Goal: Task Accomplishment & Management: Complete application form

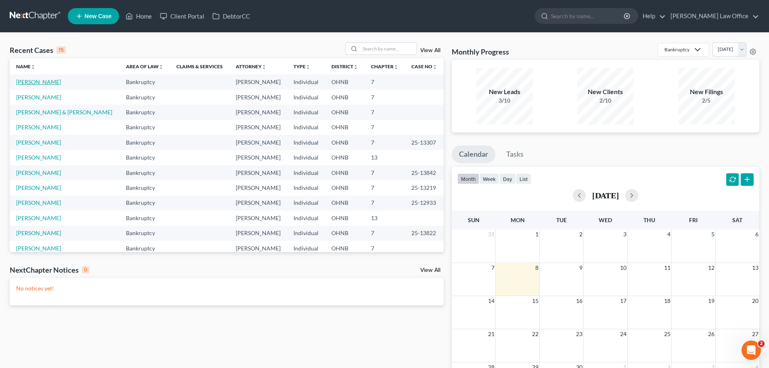
click at [59, 80] on link "[PERSON_NAME]" at bounding box center [38, 81] width 45 height 7
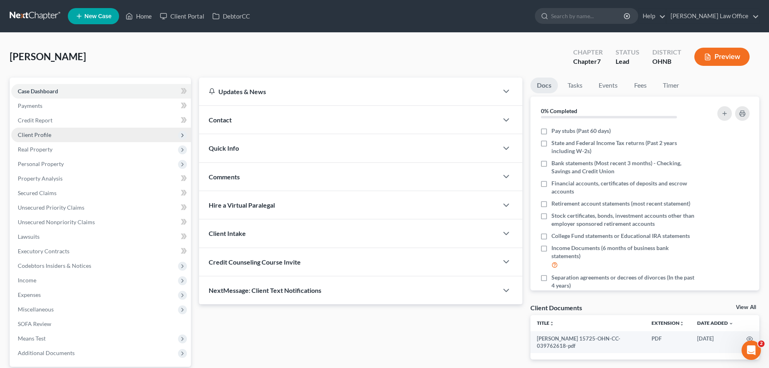
click at [66, 133] on span "Client Profile" at bounding box center [101, 135] width 180 height 15
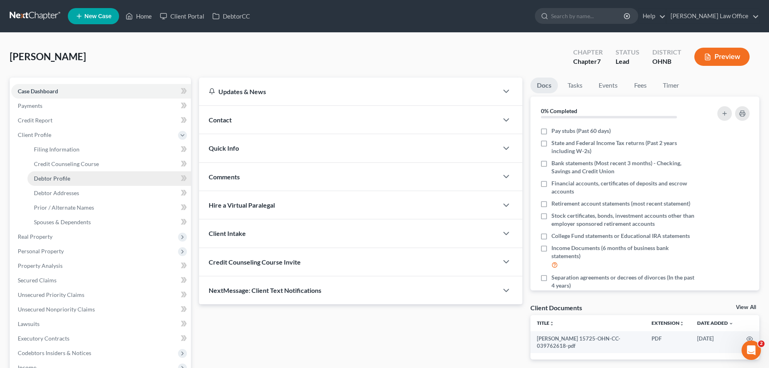
click at [80, 176] on link "Debtor Profile" at bounding box center [109, 178] width 164 height 15
select select "0"
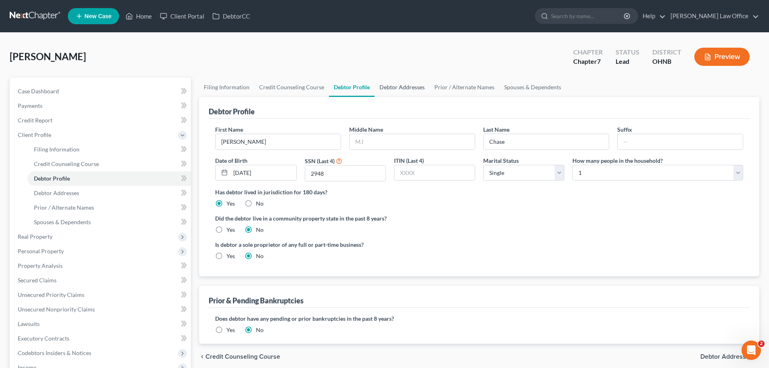
click at [391, 87] on link "Debtor Addresses" at bounding box center [402, 87] width 55 height 19
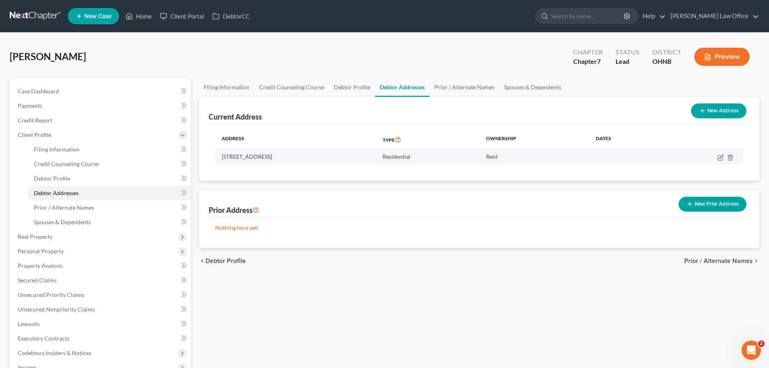
click at [255, 157] on td "1227 E. 348th Street, Eastlake, OH 44095" at bounding box center [295, 156] width 161 height 15
click at [719, 157] on icon "button" at bounding box center [721, 157] width 6 height 6
select select "36"
select select "42"
select select "0"
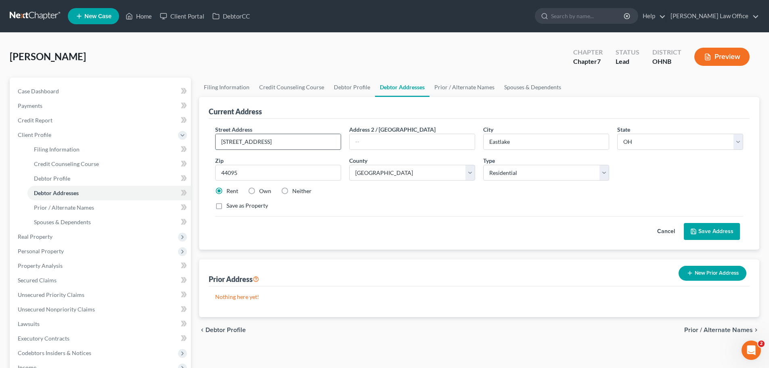
click at [248, 140] on input "1227 E. 348th Street" at bounding box center [278, 141] width 125 height 15
type input "1227 E. 346th Street"
click at [723, 232] on button "Save Address" at bounding box center [712, 231] width 56 height 17
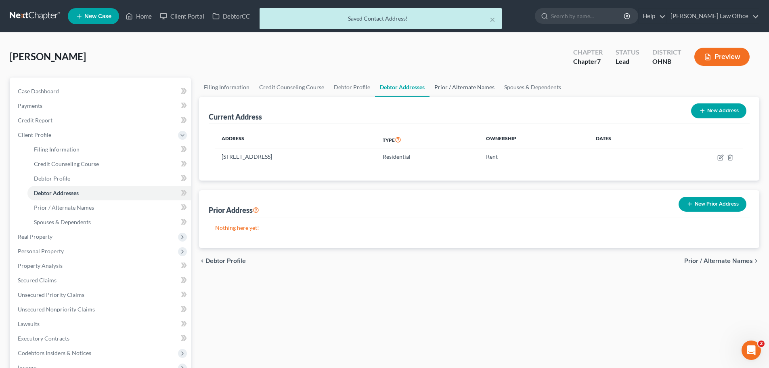
click at [464, 88] on link "Prior / Alternate Names" at bounding box center [465, 87] width 70 height 19
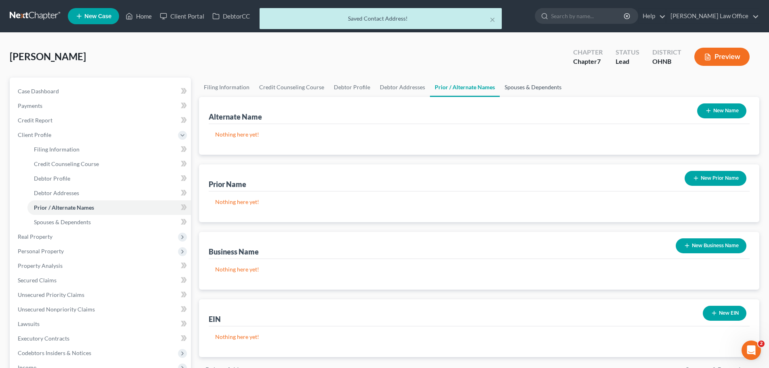
click at [517, 90] on link "Spouses & Dependents" at bounding box center [533, 87] width 67 height 19
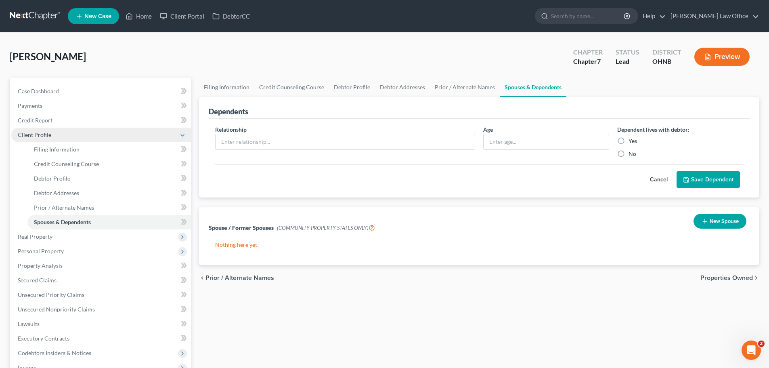
click at [75, 140] on span "Client Profile" at bounding box center [101, 135] width 180 height 15
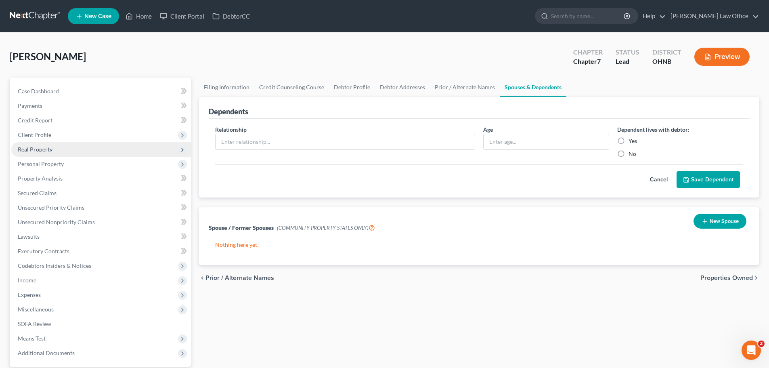
click at [77, 149] on span "Real Property" at bounding box center [101, 149] width 180 height 15
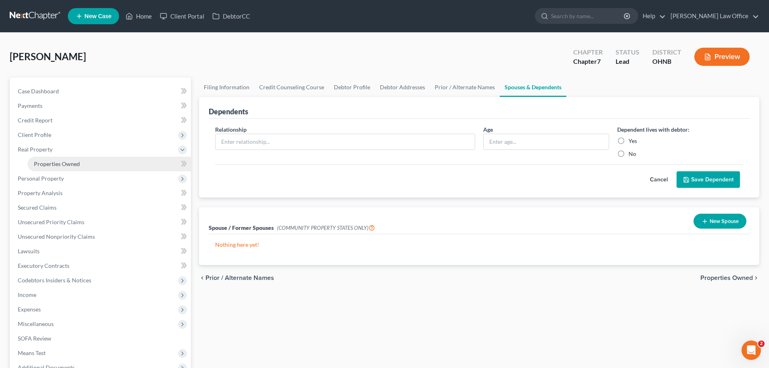
click at [86, 161] on link "Properties Owned" at bounding box center [109, 164] width 164 height 15
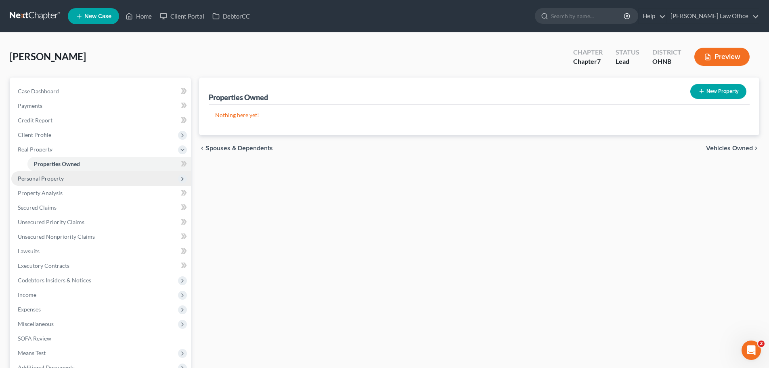
click at [80, 182] on span "Personal Property" at bounding box center [101, 178] width 180 height 15
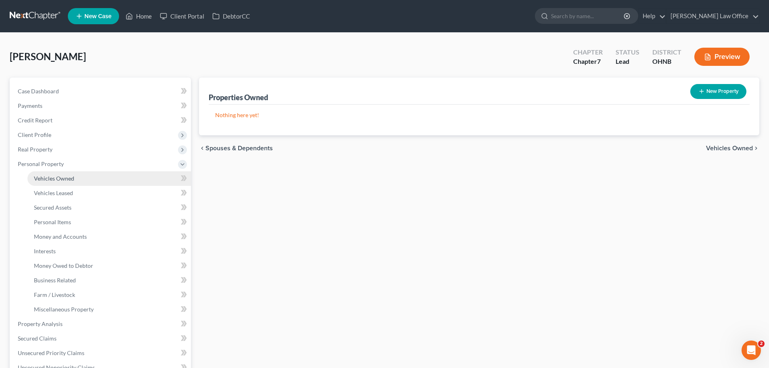
click at [81, 181] on link "Vehicles Owned" at bounding box center [109, 178] width 164 height 15
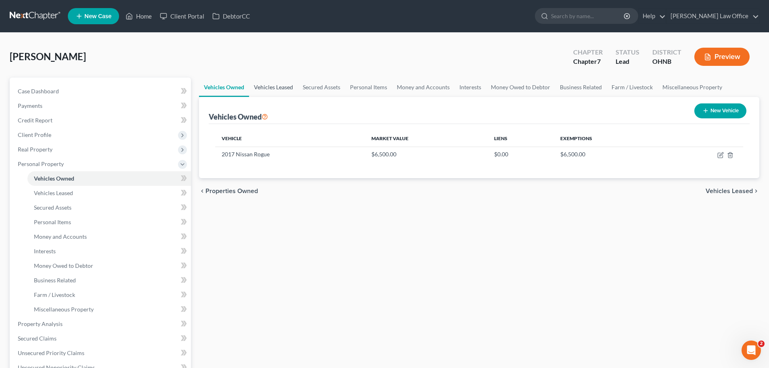
click at [278, 86] on link "Vehicles Leased" at bounding box center [273, 87] width 49 height 19
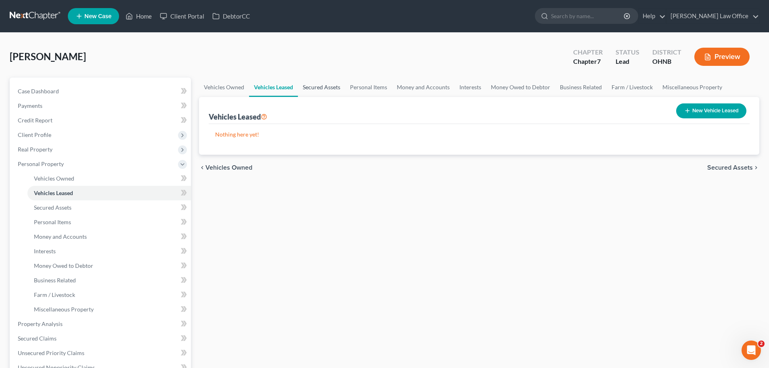
click at [326, 86] on link "Secured Assets" at bounding box center [321, 87] width 47 height 19
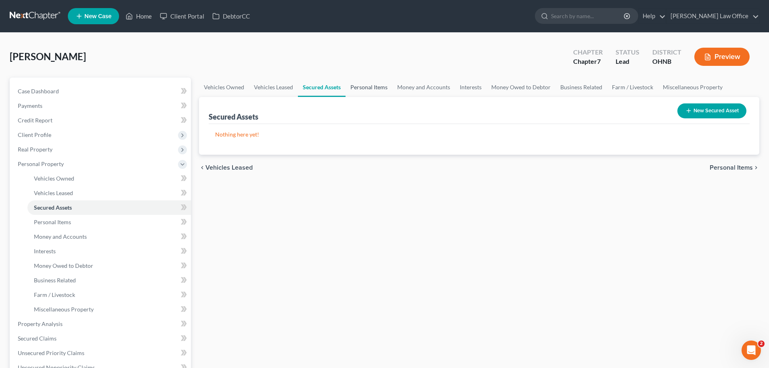
click at [373, 90] on link "Personal Items" at bounding box center [369, 87] width 47 height 19
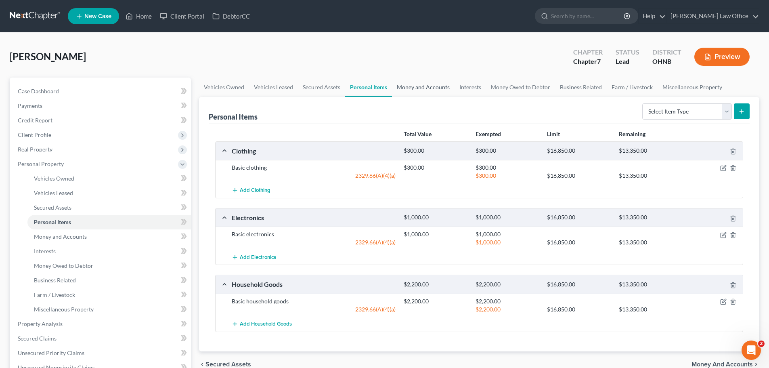
click at [422, 91] on link "Money and Accounts" at bounding box center [423, 87] width 63 height 19
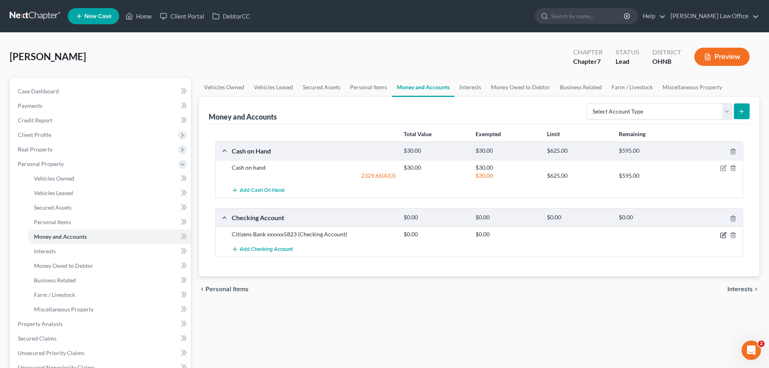
click at [722, 237] on icon "button" at bounding box center [723, 235] width 5 height 5
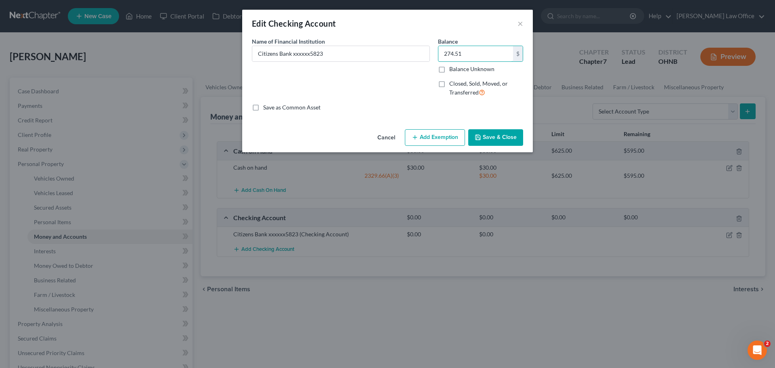
type input "274.51"
click at [431, 136] on button "Add Exemption" at bounding box center [435, 137] width 60 height 17
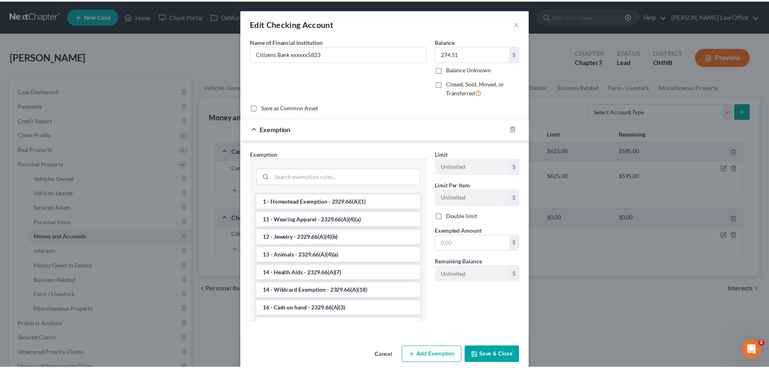
scroll to position [81, 0]
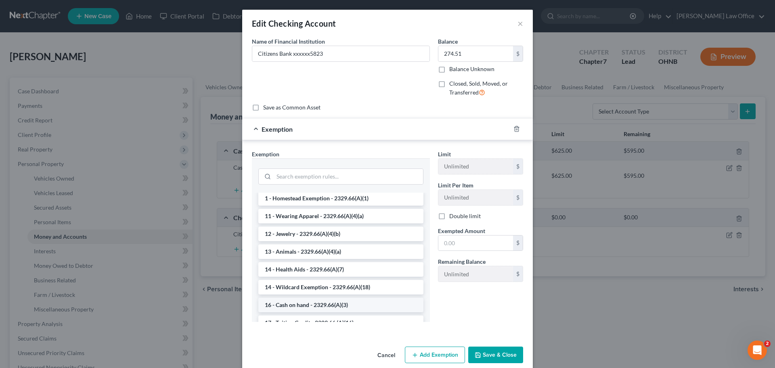
click at [339, 305] on li "16 - Cash on hand - 2329.66(A)(3)" at bounding box center [340, 305] width 165 height 15
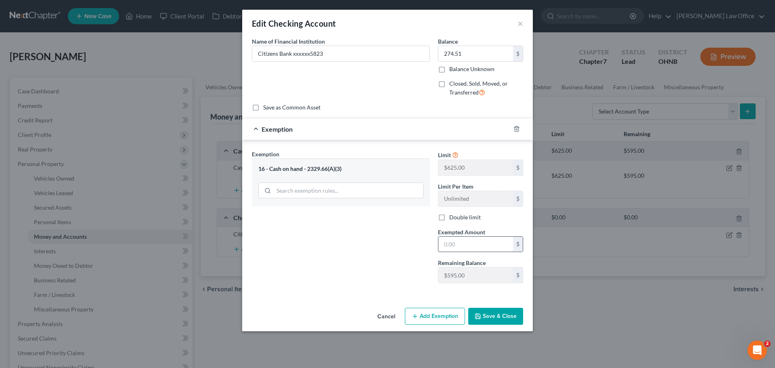
click at [462, 245] on input "text" at bounding box center [476, 244] width 75 height 15
type input "274.51"
click at [510, 314] on button "Save & Close" at bounding box center [495, 316] width 55 height 17
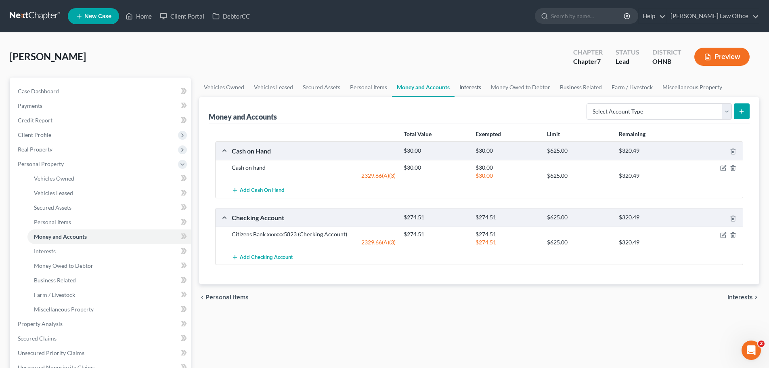
click at [479, 86] on link "Interests" at bounding box center [470, 87] width 31 height 19
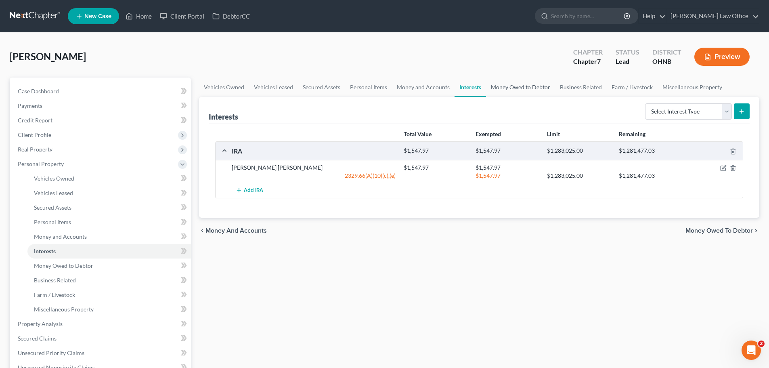
click at [501, 85] on link "Money Owed to Debtor" at bounding box center [520, 87] width 69 height 19
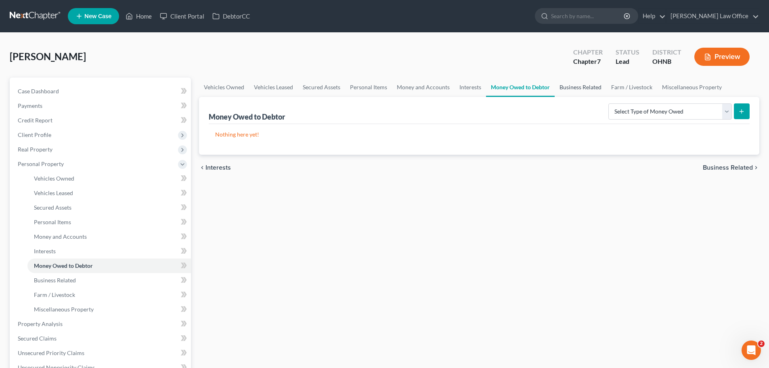
click at [590, 87] on link "Business Related" at bounding box center [581, 87] width 52 height 19
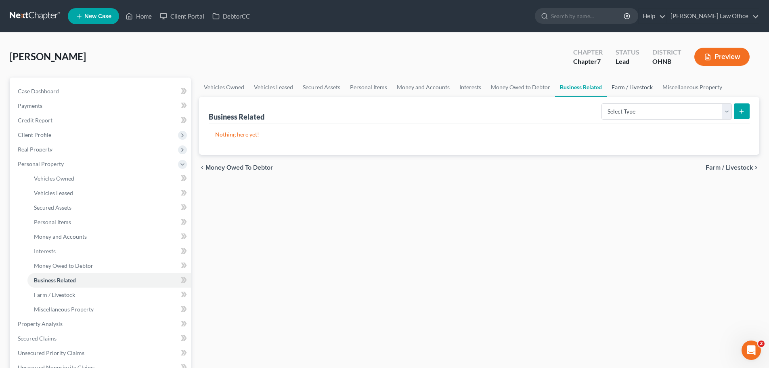
click at [636, 83] on link "Farm / Livestock" at bounding box center [632, 87] width 51 height 19
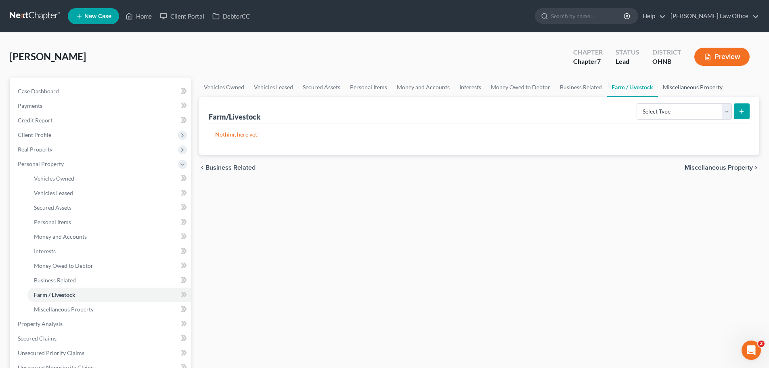
click at [682, 86] on link "Miscellaneous Property" at bounding box center [692, 87] width 69 height 19
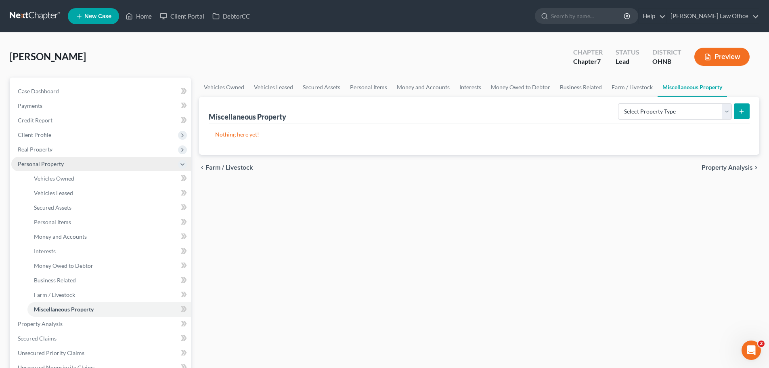
click at [58, 165] on span "Personal Property" at bounding box center [41, 163] width 46 height 7
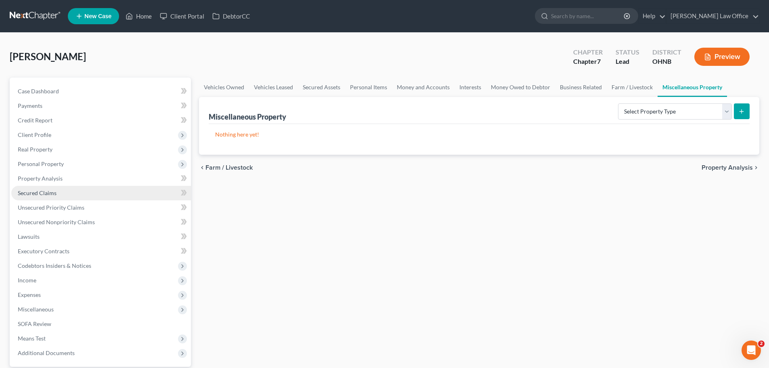
click at [56, 195] on link "Secured Claims" at bounding box center [101, 193] width 180 height 15
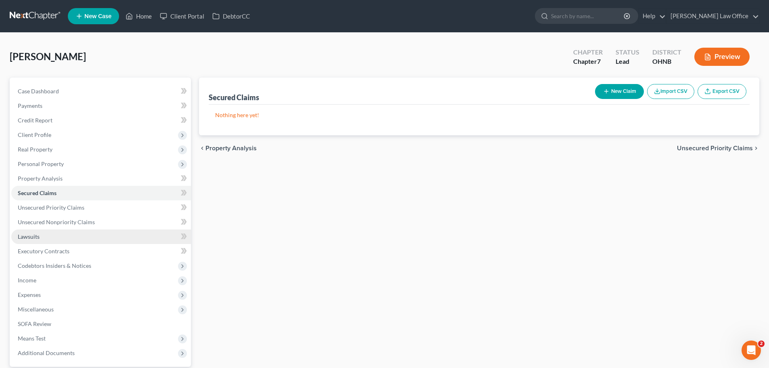
click at [59, 237] on link "Lawsuits" at bounding box center [101, 236] width 180 height 15
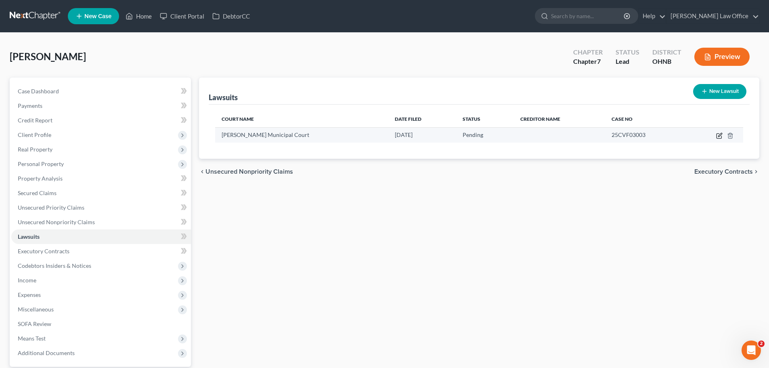
click at [719, 136] on icon "button" at bounding box center [719, 135] width 6 height 6
select select "36"
select select "0"
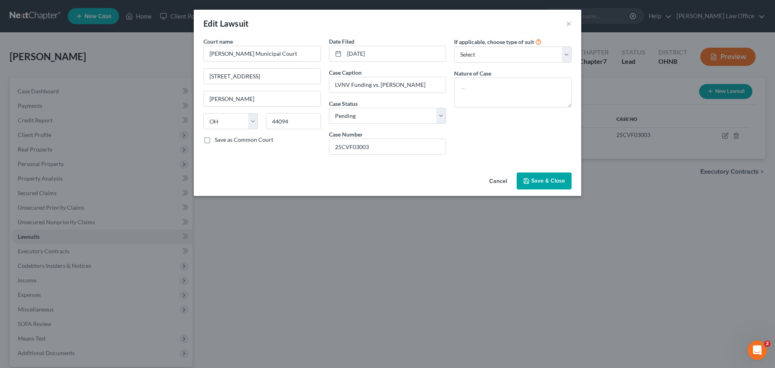
click at [549, 181] on span "Save & Close" at bounding box center [548, 180] width 34 height 7
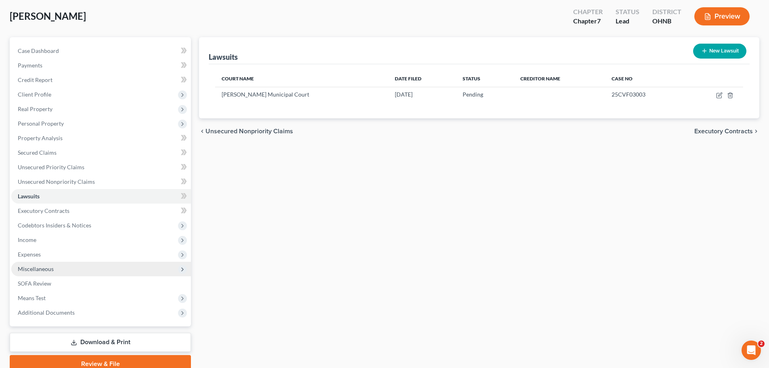
scroll to position [76, 0]
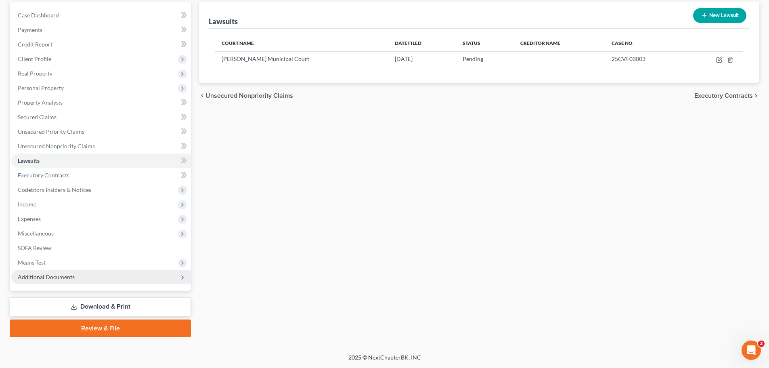
click at [90, 279] on span "Additional Documents" at bounding box center [101, 277] width 180 height 15
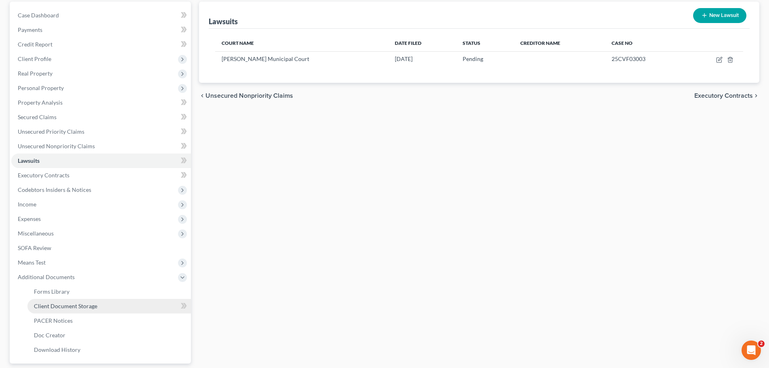
click at [101, 307] on link "Client Document Storage" at bounding box center [109, 306] width 164 height 15
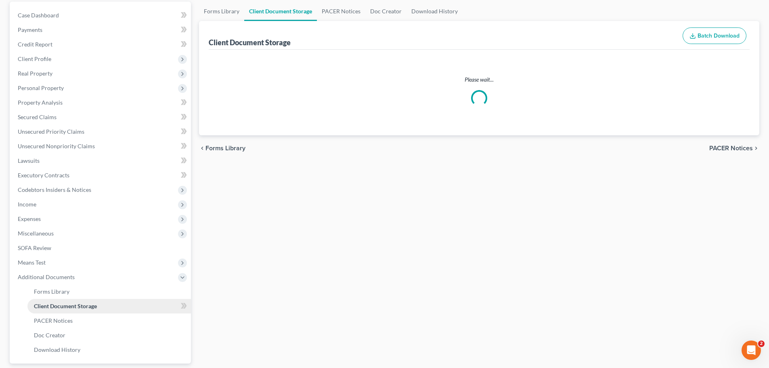
scroll to position [6, 0]
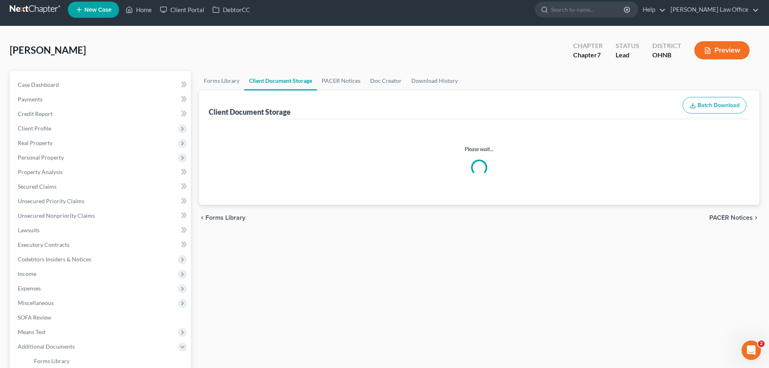
select select "5"
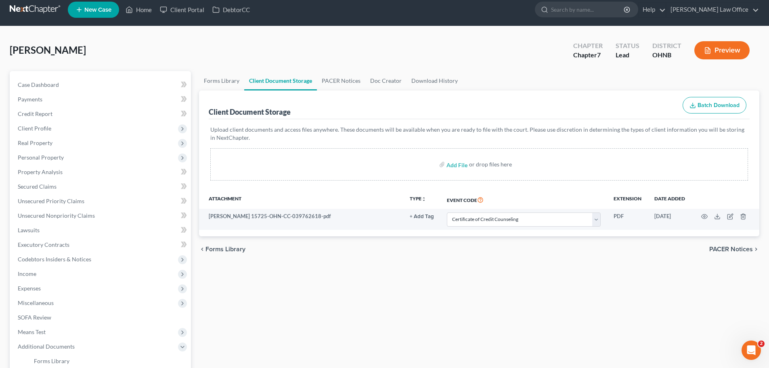
scroll to position [0, 0]
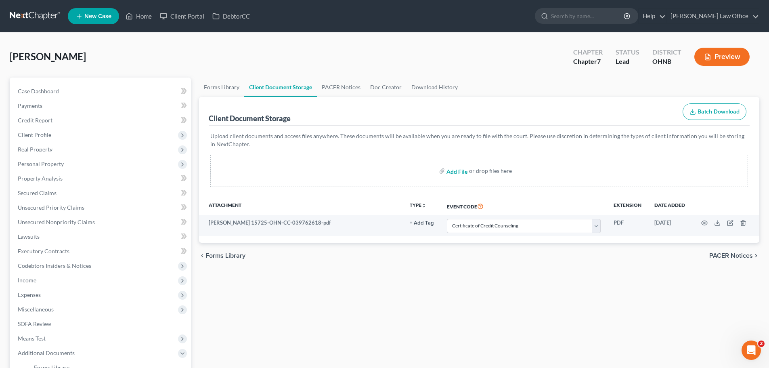
click at [458, 172] on input "file" at bounding box center [456, 171] width 19 height 15
type input "C:\fakepath\Chris Chase 15725-OHN-CC-039762618.pdf"
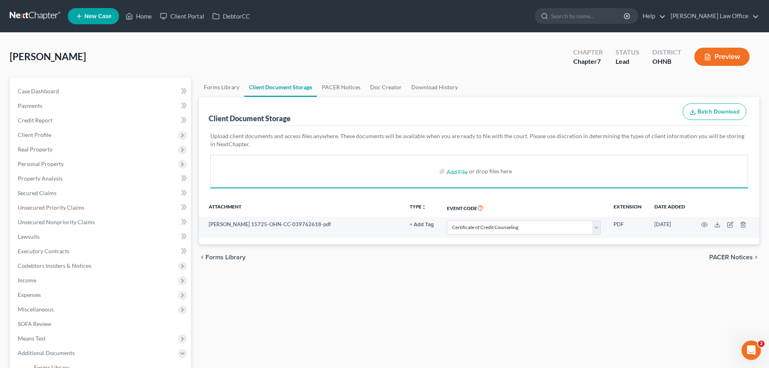
select select "5"
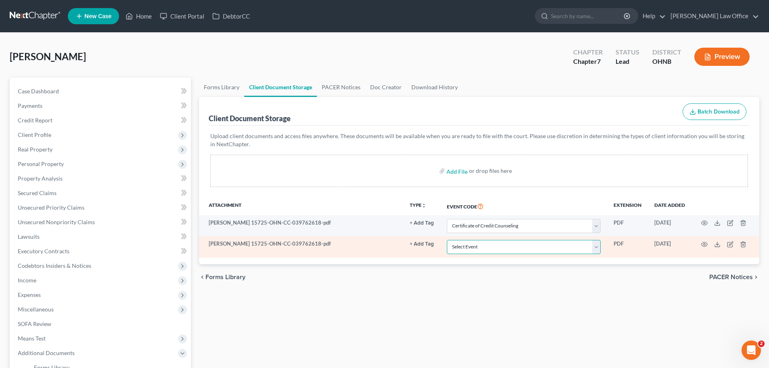
click at [498, 247] on select "Select Event 20 Largest Unsecured Creditors Amended List of Creditors (Fee) Ame…" at bounding box center [524, 247] width 154 height 14
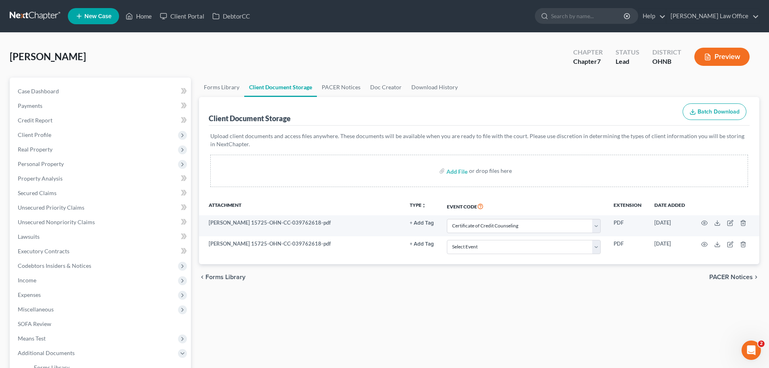
click at [404, 299] on div "Forms Library Client Document Storage PACER Notices Doc Creator Download Histor…" at bounding box center [479, 282] width 569 height 408
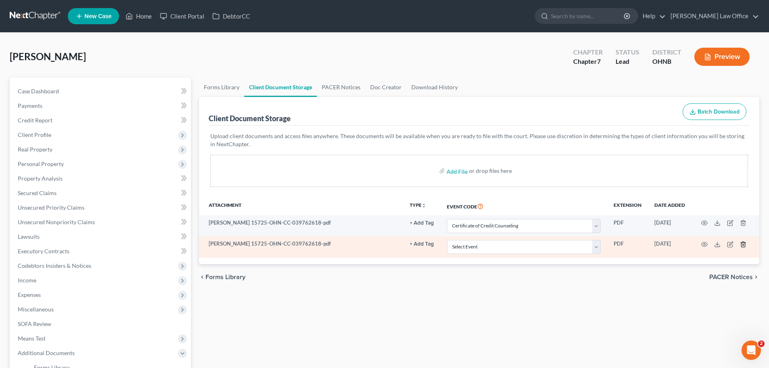
click at [742, 244] on icon "button" at bounding box center [743, 244] width 6 height 6
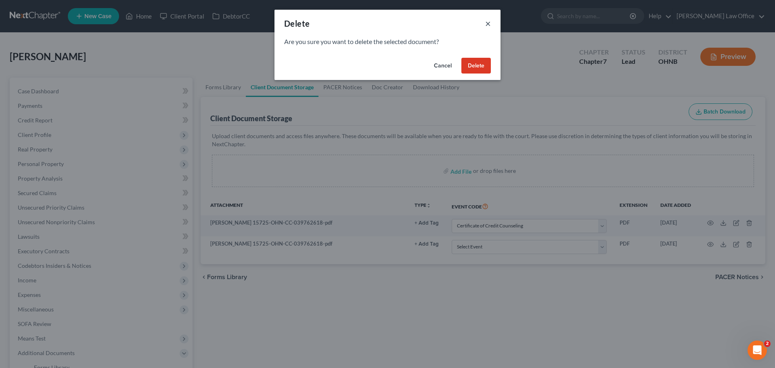
click at [489, 27] on button "×" at bounding box center [488, 24] width 6 height 10
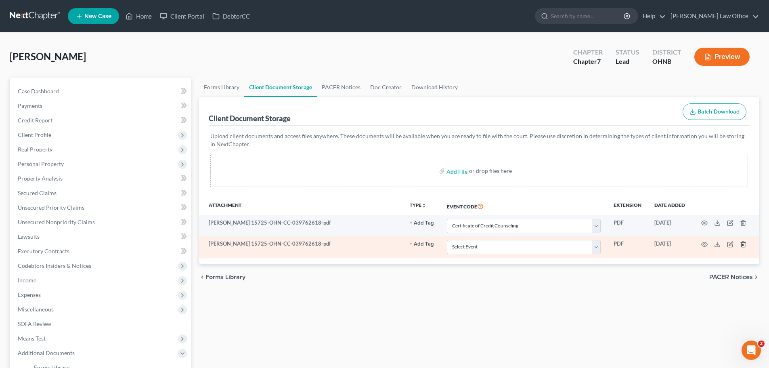
click at [743, 244] on icon "button" at bounding box center [743, 244] width 6 height 6
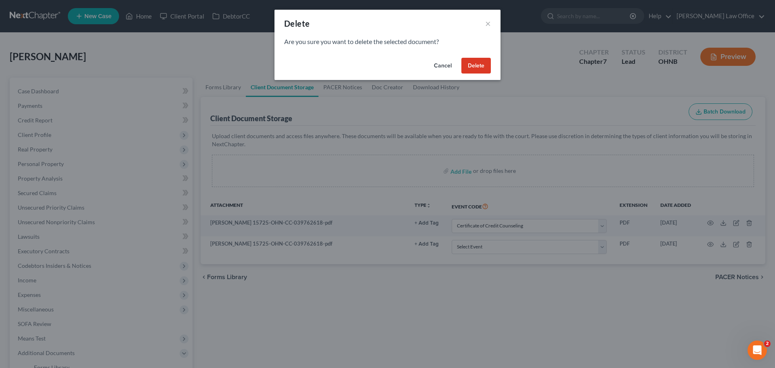
click at [476, 67] on button "Delete" at bounding box center [476, 66] width 29 height 16
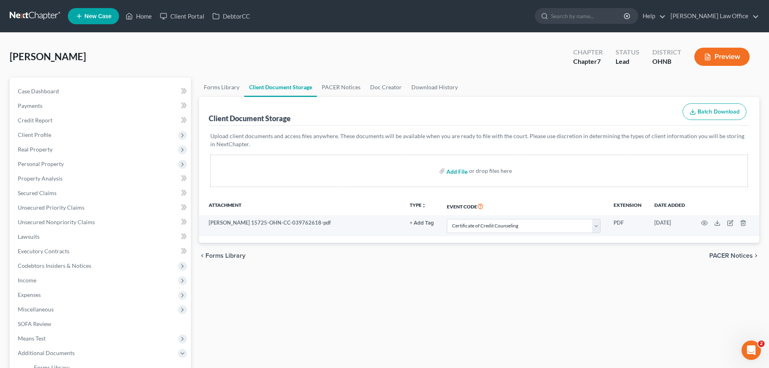
click at [453, 172] on input "file" at bounding box center [456, 171] width 19 height 15
type input "C:\fakepath\DecRe.pdf"
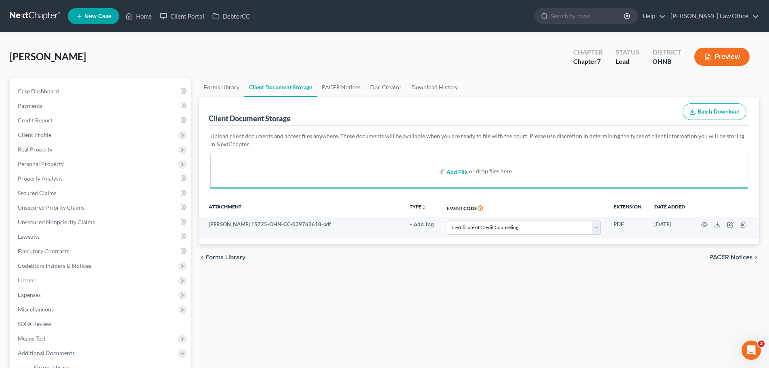
select select "5"
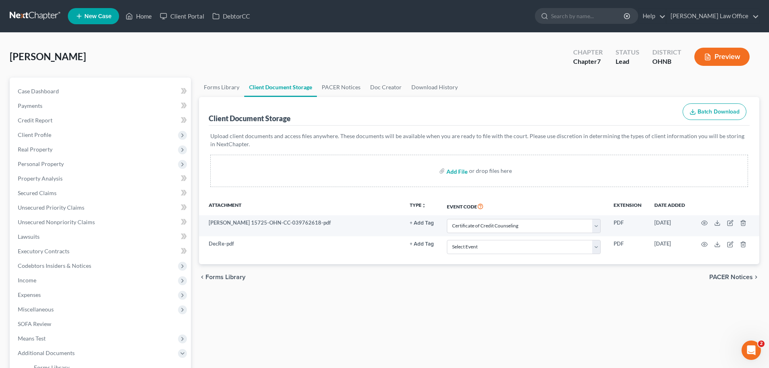
click at [459, 173] on input "file" at bounding box center [456, 171] width 19 height 15
type input "C:\fakepath\PayStubs.pdf"
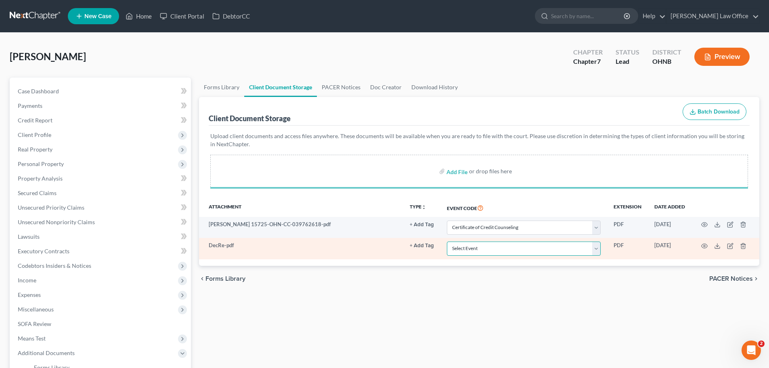
click at [472, 246] on select "Select Event 20 Largest Unsecured Creditors Amended List of Creditors (Fee) Ame…" at bounding box center [524, 248] width 154 height 14
select select "16"
click at [447, 241] on select "Select Event 20 Largest Unsecured Creditors Amended List of Creditors (Fee) Ame…" at bounding box center [524, 248] width 154 height 14
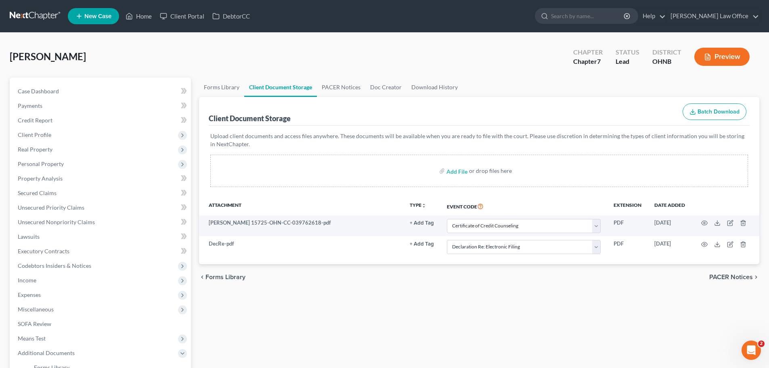
select select "5"
select select "16"
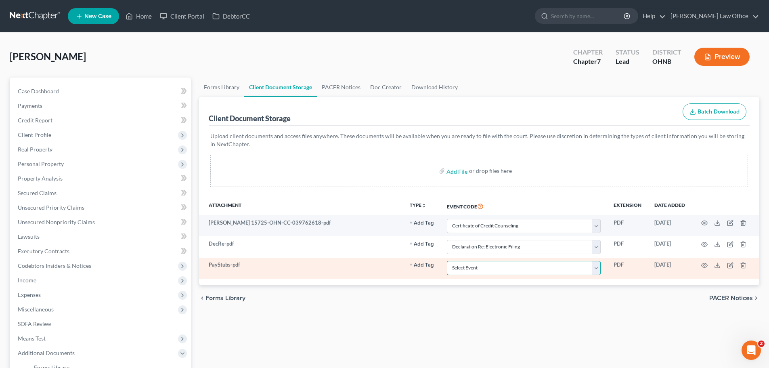
click at [501, 270] on select "Select Event 20 Largest Unsecured Creditors Amended List of Creditors (Fee) Ame…" at bounding box center [524, 268] width 154 height 14
select select "20"
click at [447, 261] on select "Select Event 20 Largest Unsecured Creditors Amended List of Creditors (Fee) Ame…" at bounding box center [524, 268] width 154 height 14
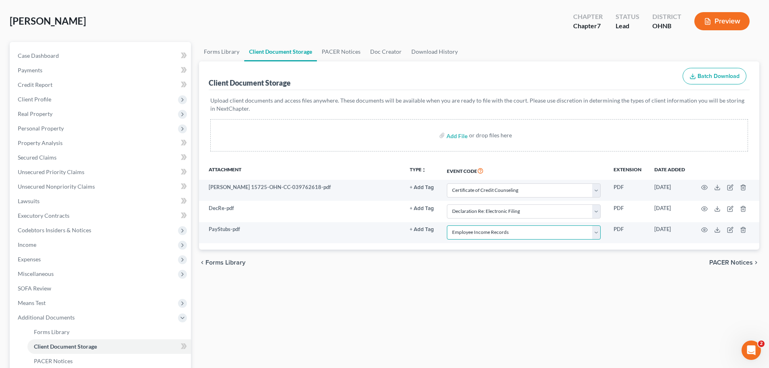
scroll to position [149, 0]
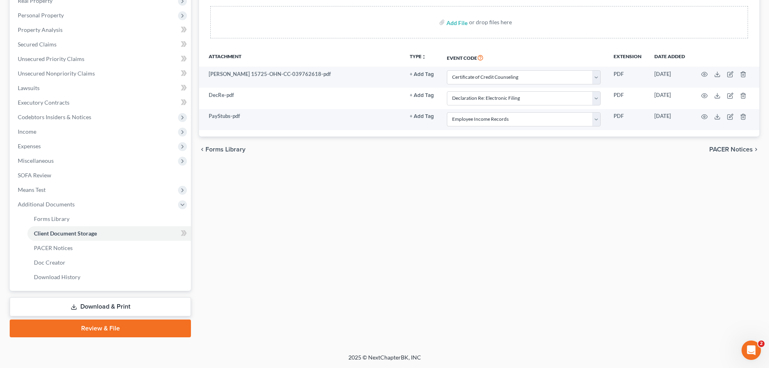
click at [116, 321] on link "Review & File" at bounding box center [100, 328] width 181 height 18
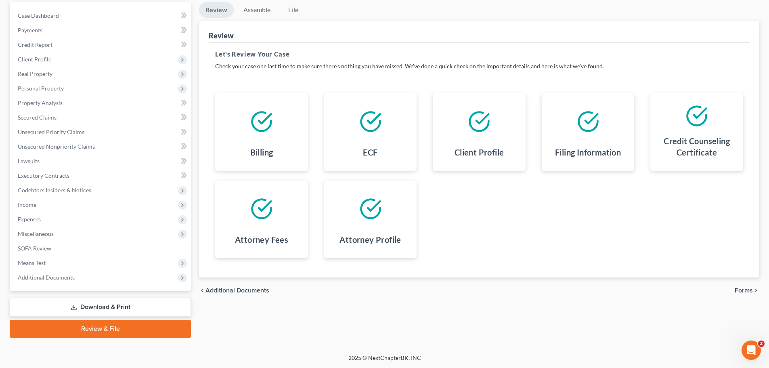
scroll to position [76, 0]
click at [741, 288] on span "Forms" at bounding box center [744, 290] width 18 height 6
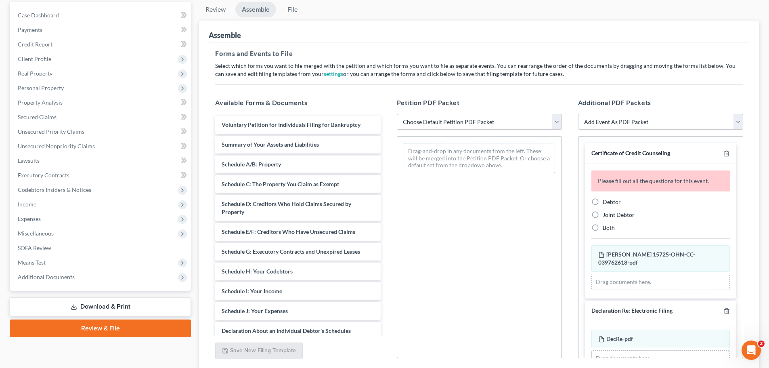
click at [512, 123] on select "Choose Default Petition PDF Packet Complete Bankruptcy Petition (all forms and …" at bounding box center [479, 122] width 165 height 16
select select "0"
click at [397, 114] on select "Choose Default Petition PDF Packet Complete Bankruptcy Petition (all forms and …" at bounding box center [479, 122] width 165 height 16
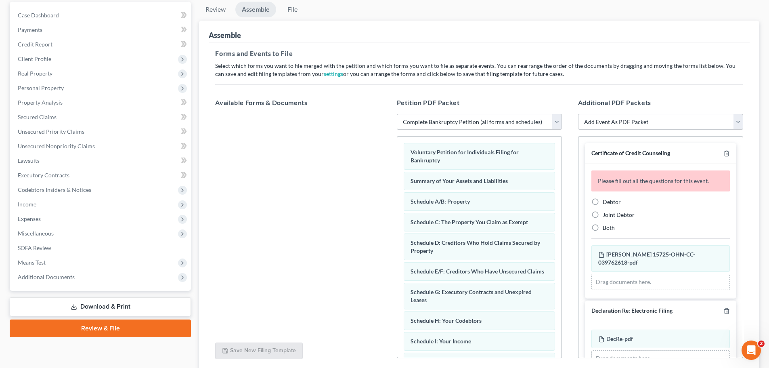
click at [608, 202] on span "Debtor" at bounding box center [612, 201] width 18 height 7
click at [608, 202] on input "Debtor" at bounding box center [608, 200] width 5 height 5
radio input "true"
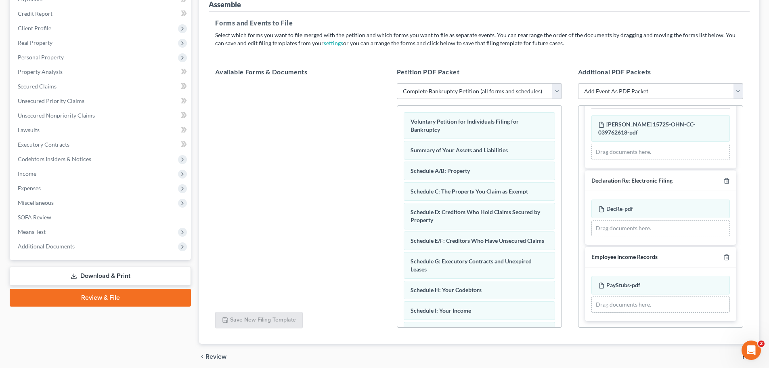
scroll to position [139, 0]
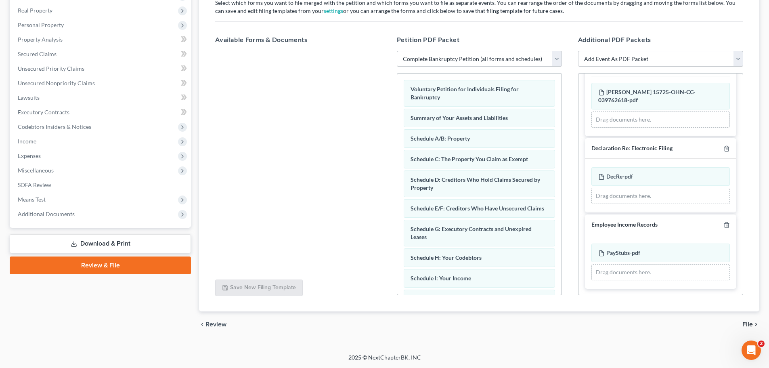
click at [745, 322] on span "File" at bounding box center [748, 324] width 10 height 6
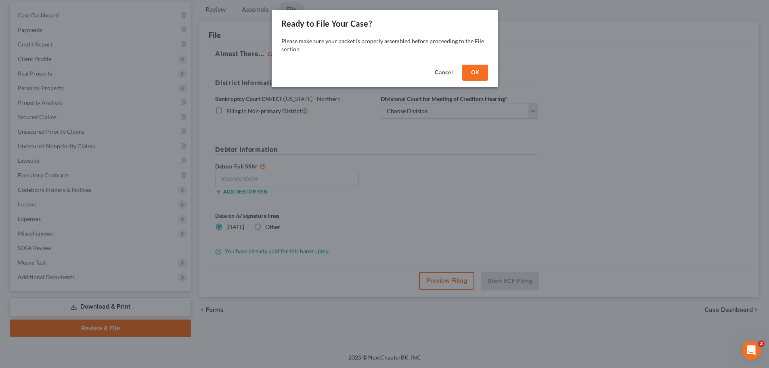
scroll to position [76, 0]
click at [462, 71] on div "Cancel OK" at bounding box center [388, 74] width 226 height 26
click at [479, 70] on button "OK" at bounding box center [478, 73] width 26 height 16
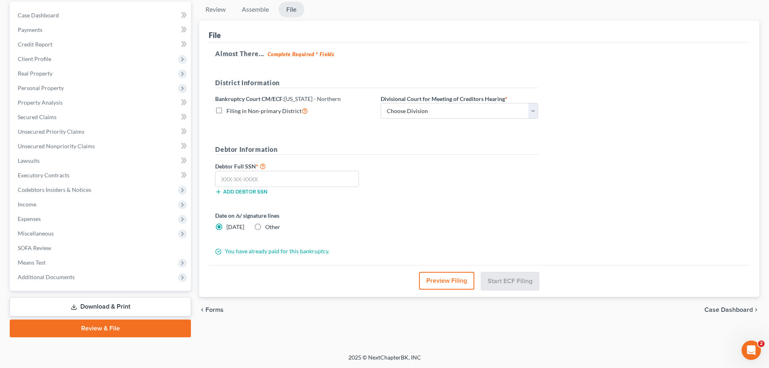
click at [484, 76] on div "Almost There... Complete Required * Fields District Information Bankruptcy Cour…" at bounding box center [479, 153] width 541 height 223
click at [456, 106] on select "Choose Division Akron Canton Cleveland Toledo Youngstown" at bounding box center [459, 111] width 157 height 16
select select "2"
click at [381, 103] on select "Choose Division Akron Canton Cleveland Toledo Youngstown" at bounding box center [459, 111] width 157 height 16
click at [261, 179] on input "text" at bounding box center [287, 179] width 144 height 16
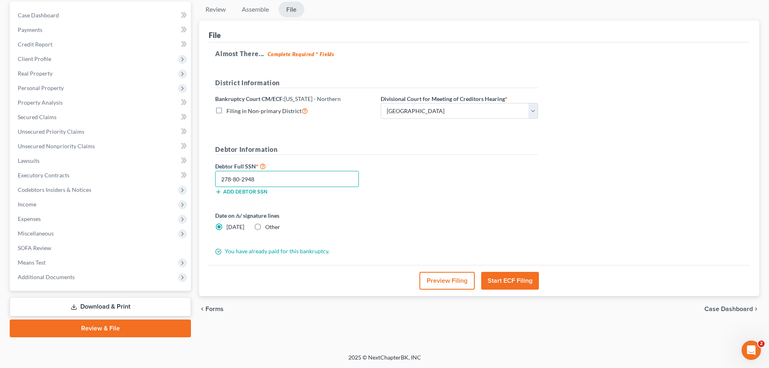
type input "278-80-2948"
click at [521, 276] on button "Start ECF Filing" at bounding box center [510, 281] width 58 height 18
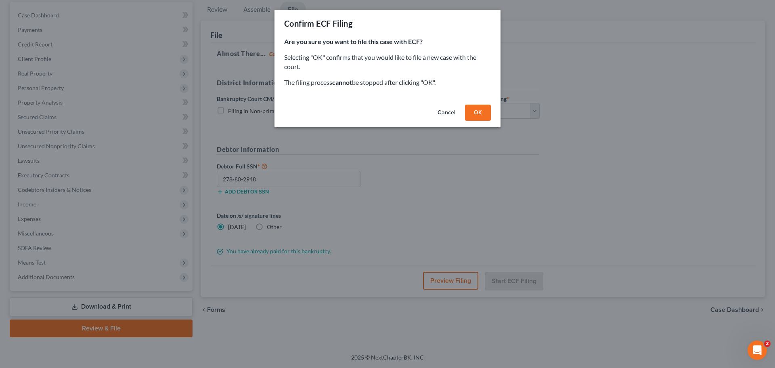
click at [483, 113] on button "OK" at bounding box center [478, 113] width 26 height 16
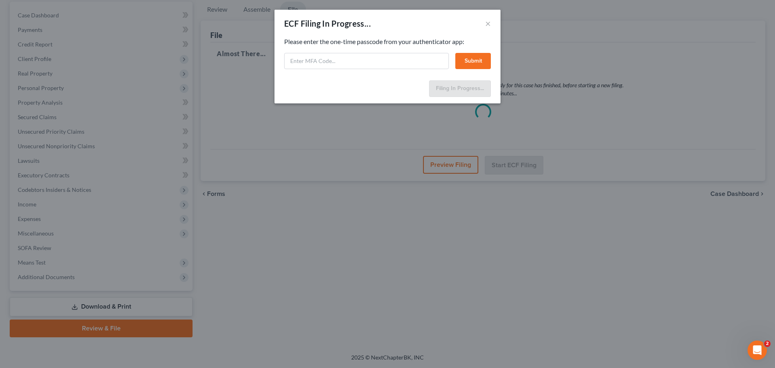
select select "2"
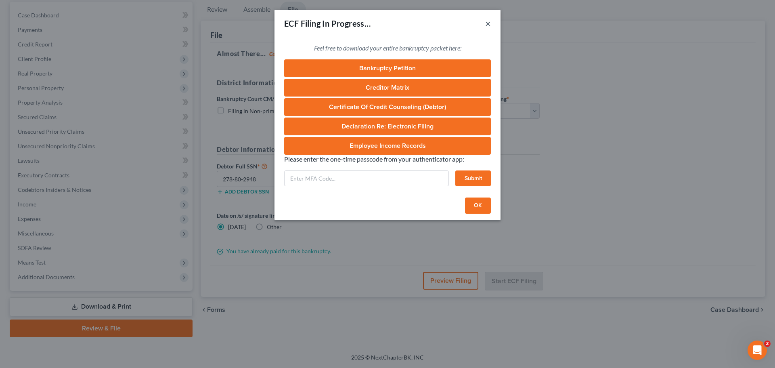
click at [489, 24] on button "×" at bounding box center [488, 24] width 6 height 10
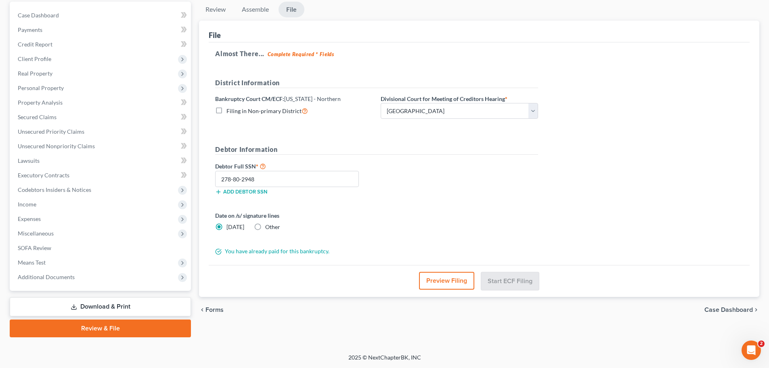
click at [105, 326] on link "Review & File" at bounding box center [100, 328] width 181 height 18
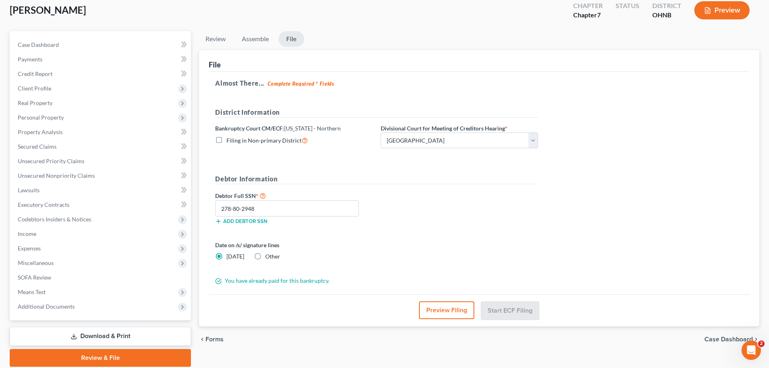
scroll to position [0, 0]
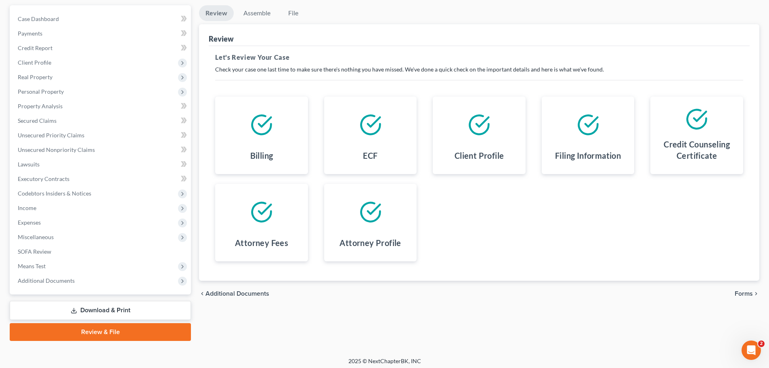
scroll to position [76, 0]
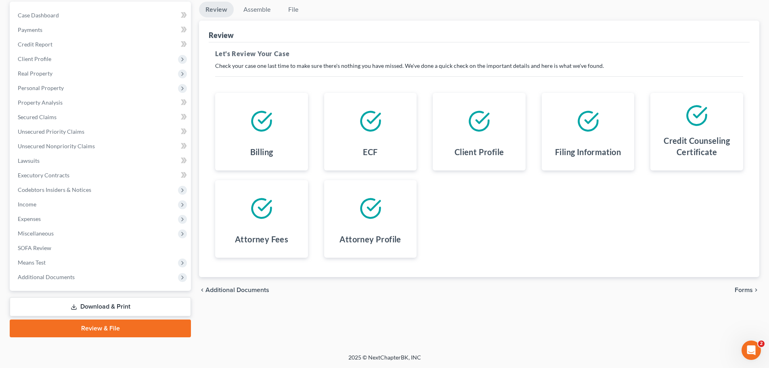
click at [741, 289] on span "Forms" at bounding box center [744, 290] width 18 height 6
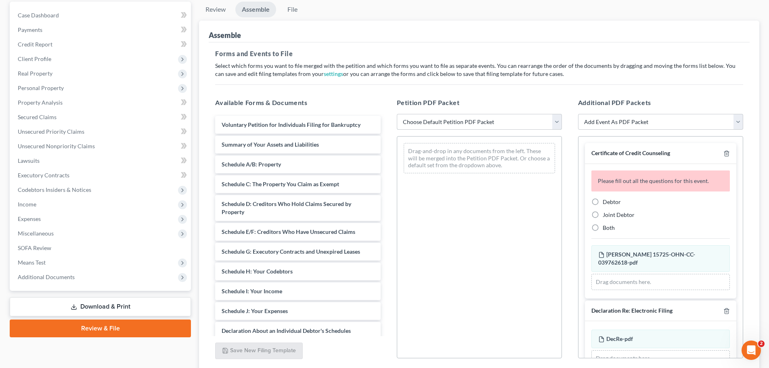
click at [481, 122] on select "Choose Default Petition PDF Packet Complete Bankruptcy Petition (all forms and …" at bounding box center [479, 122] width 165 height 16
select select "0"
click at [397, 114] on select "Choose Default Petition PDF Packet Complete Bankruptcy Petition (all forms and …" at bounding box center [479, 122] width 165 height 16
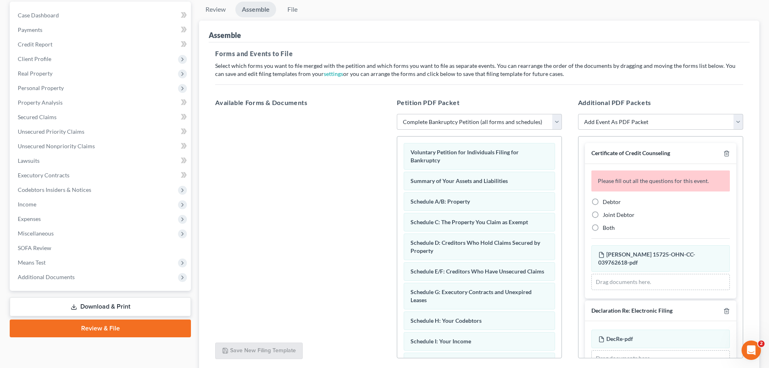
click at [611, 206] on label "Debtor" at bounding box center [612, 202] width 18 height 8
click at [611, 203] on input "Debtor" at bounding box center [608, 200] width 5 height 5
radio input "true"
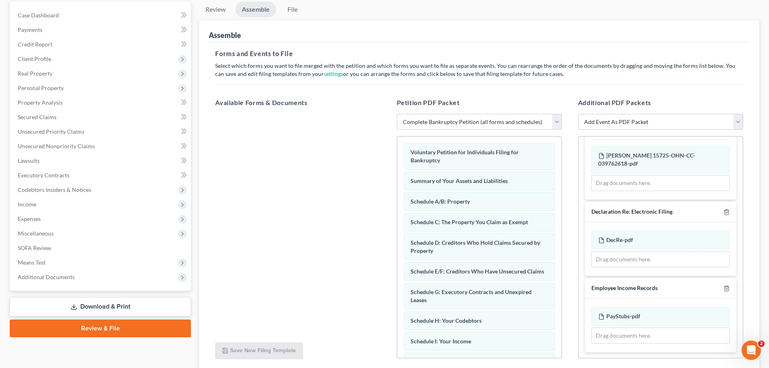
scroll to position [72, 0]
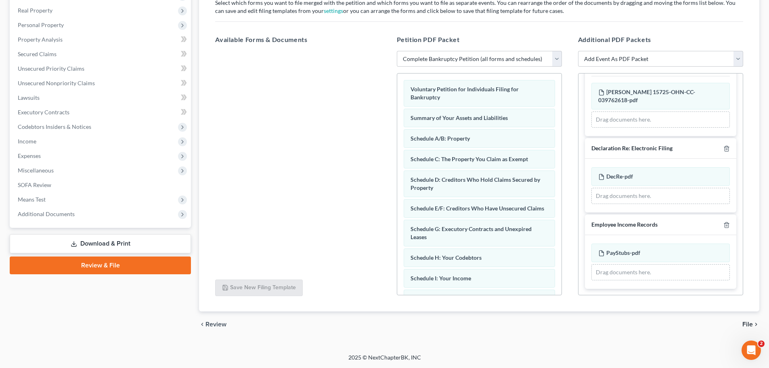
click at [748, 325] on span "File" at bounding box center [748, 324] width 10 height 6
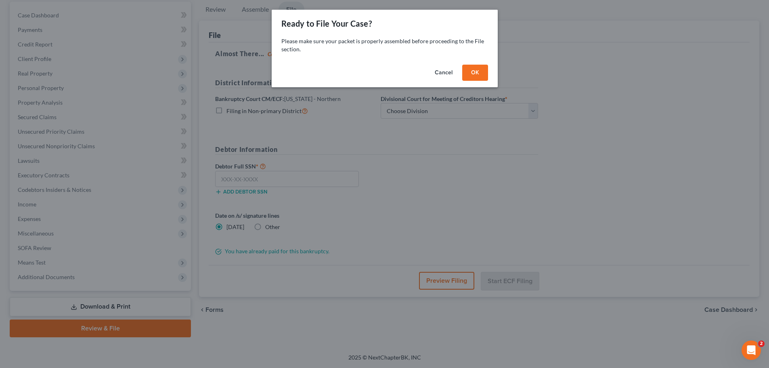
scroll to position [76, 0]
click at [481, 70] on button "OK" at bounding box center [478, 73] width 26 height 16
